Goal: Navigation & Orientation: Find specific page/section

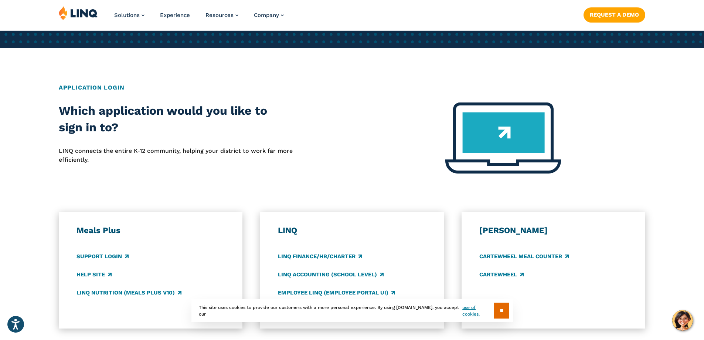
scroll to position [370, 0]
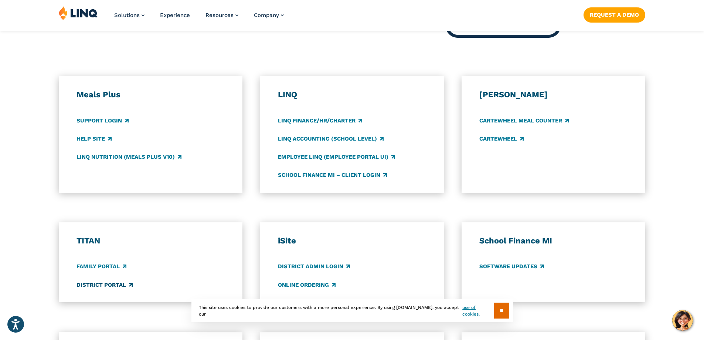
click at [102, 286] on link "District Portal" at bounding box center [105, 285] width 56 height 8
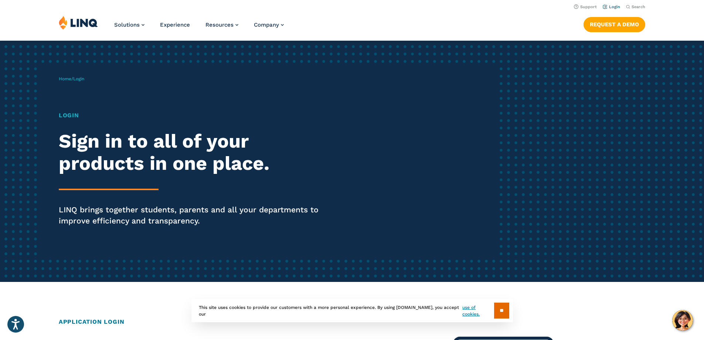
click at [612, 6] on link "Login" at bounding box center [611, 6] width 17 height 5
click at [611, 6] on link "Login" at bounding box center [611, 6] width 17 height 5
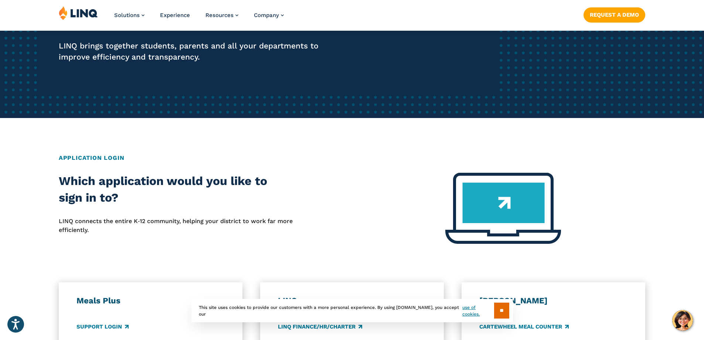
scroll to position [185, 0]
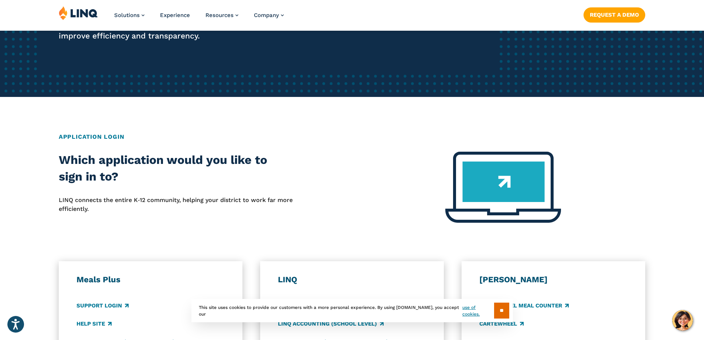
click at [510, 308] on div "** This site uses cookies to provide our customers with a more personal experie…" at bounding box center [353, 310] width 322 height 23
click at [498, 303] on input "**" at bounding box center [501, 310] width 15 height 16
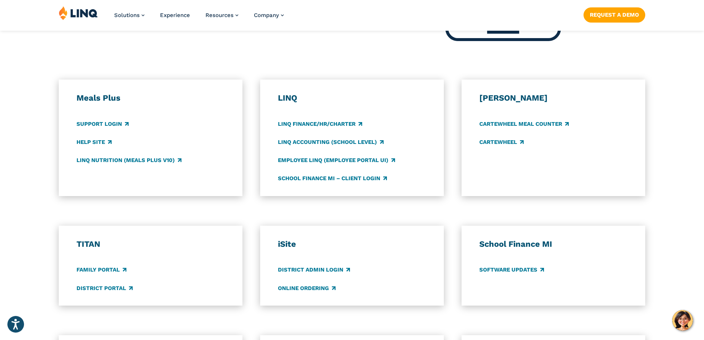
scroll to position [370, 0]
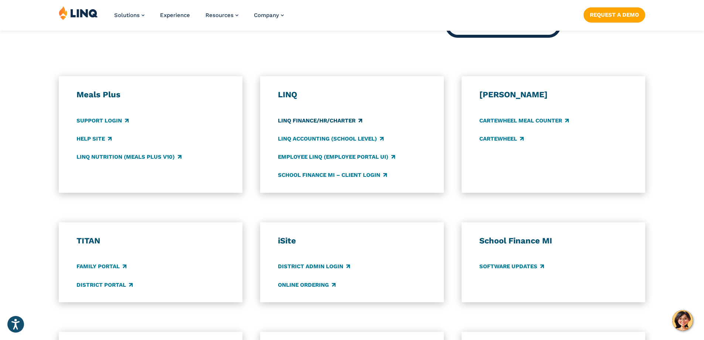
click at [319, 118] on link "LINQ Finance/HR/Charter" at bounding box center [320, 120] width 84 height 8
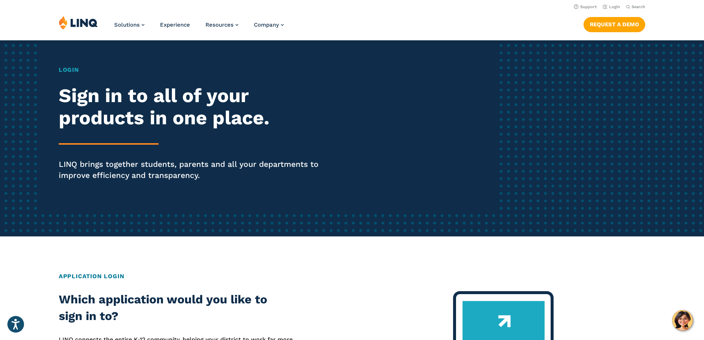
scroll to position [0, 0]
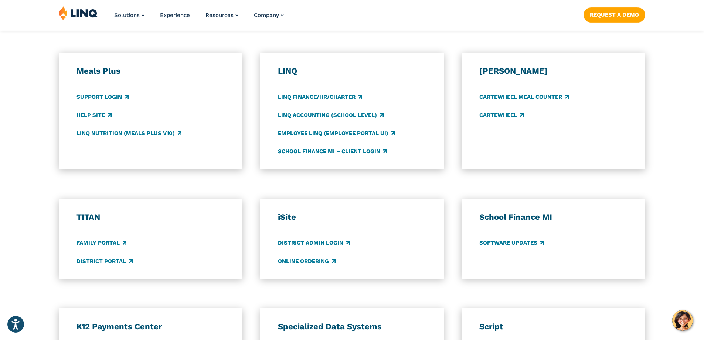
scroll to position [407, 0]
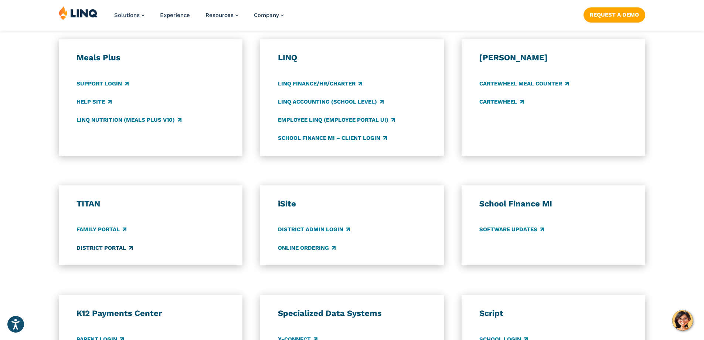
click at [103, 247] on link "District Portal" at bounding box center [105, 248] width 56 height 8
